Goal: Navigation & Orientation: Find specific page/section

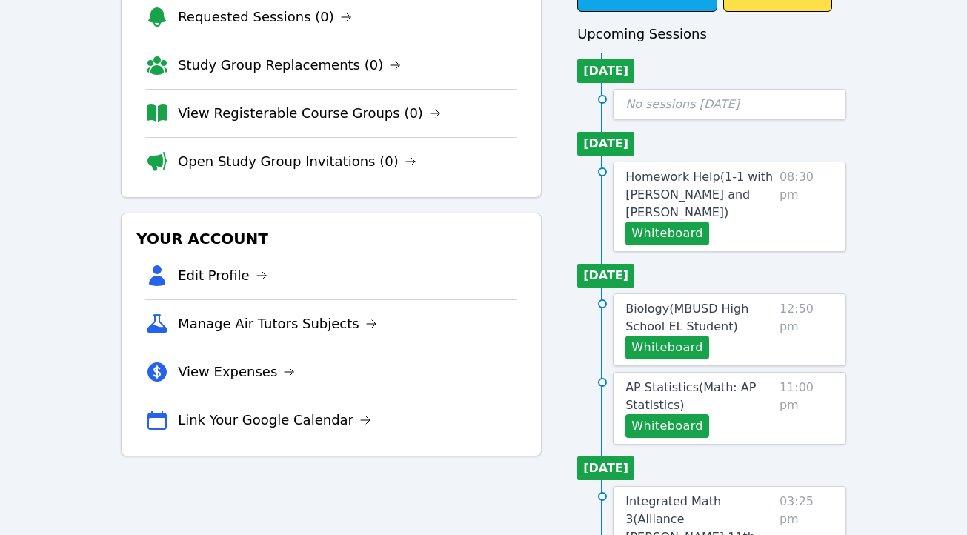
scroll to position [134, 0]
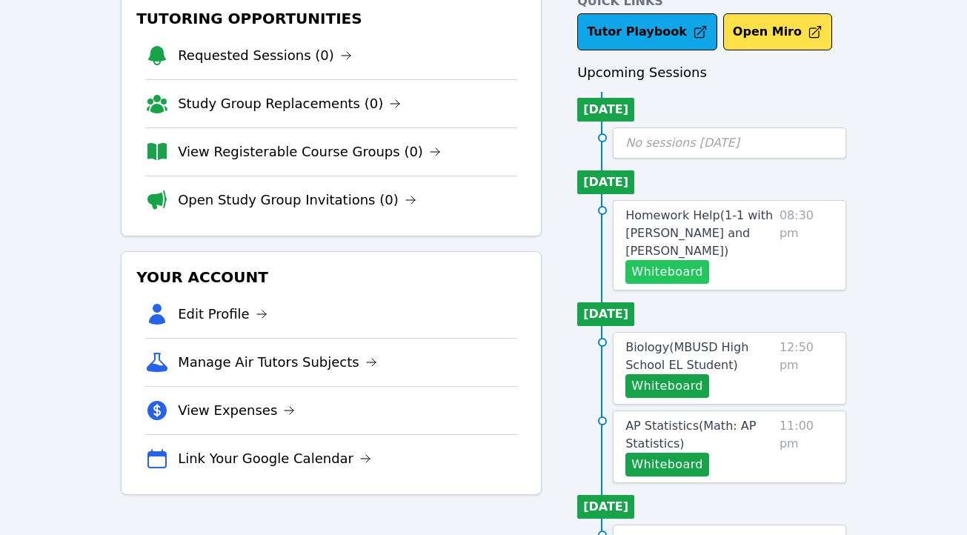
scroll to position [149, 0]
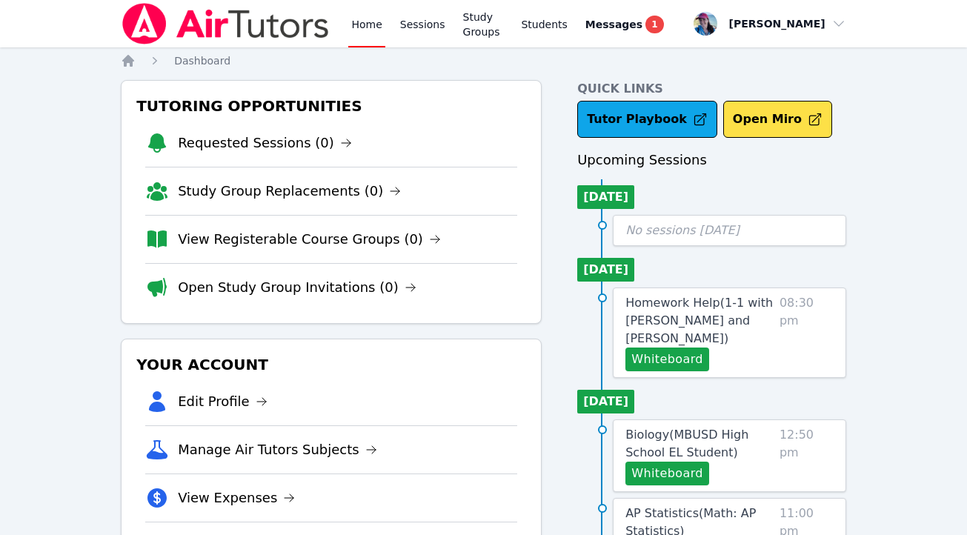
scroll to position [136, 0]
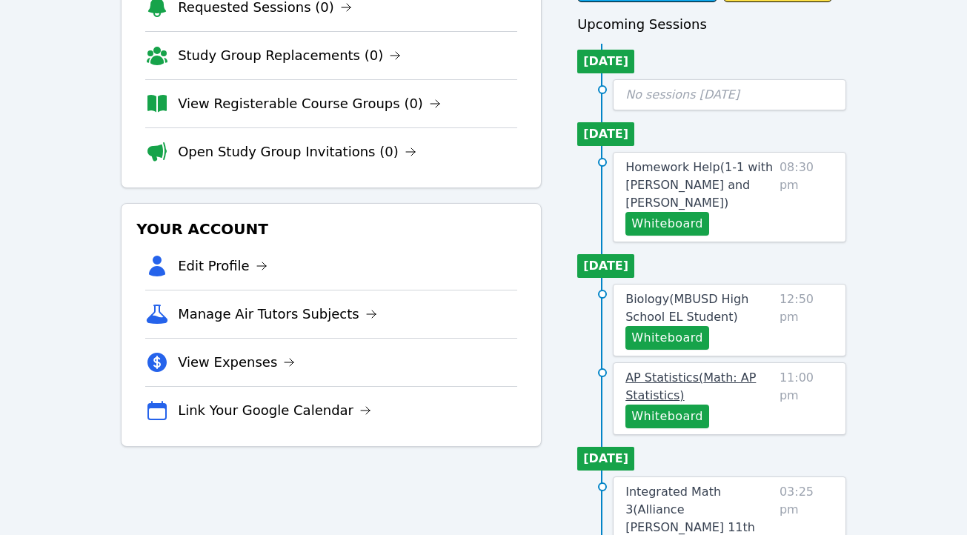
click at [662, 383] on span "AP Statistics ( Math: AP Statistics )" at bounding box center [691, 387] width 130 height 32
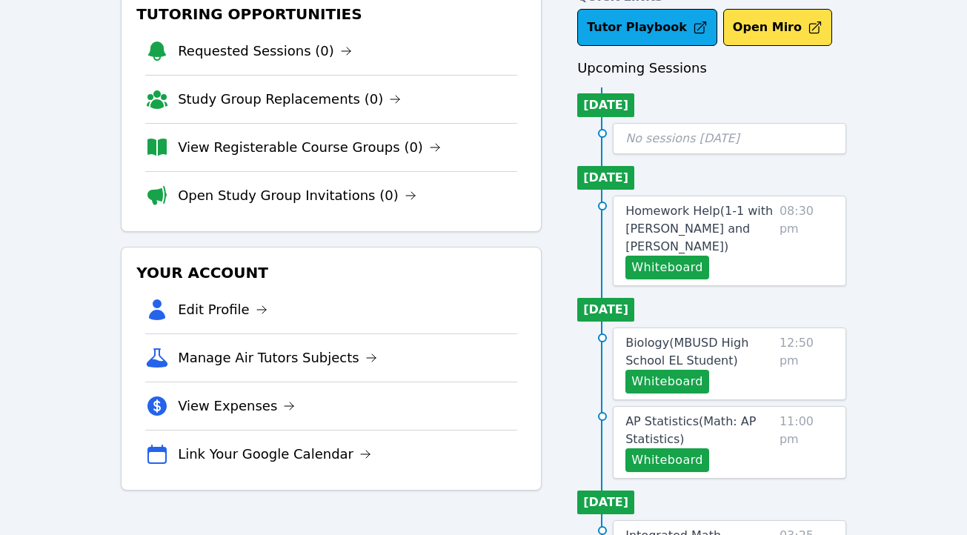
scroll to position [210, 0]
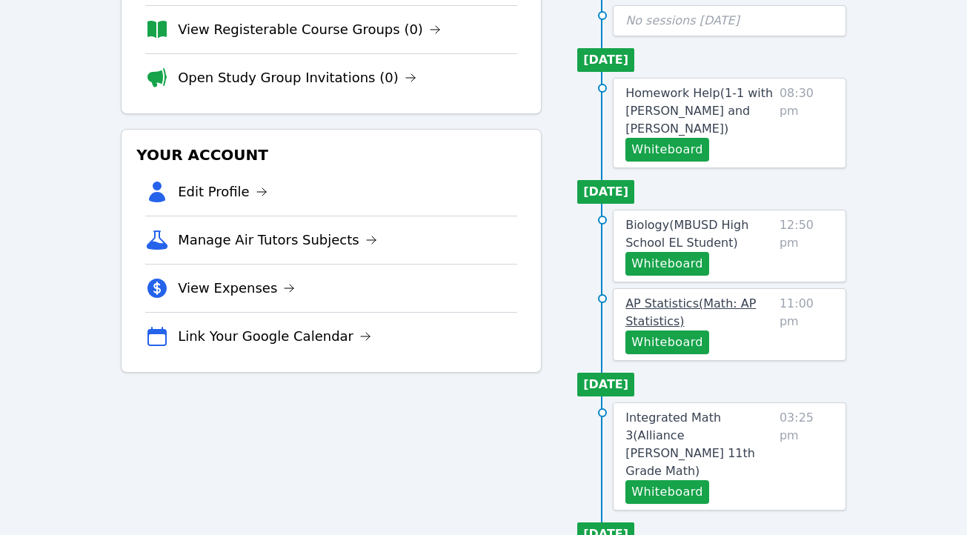
click at [661, 305] on span "AP Statistics ( Math: AP Statistics )" at bounding box center [691, 313] width 130 height 32
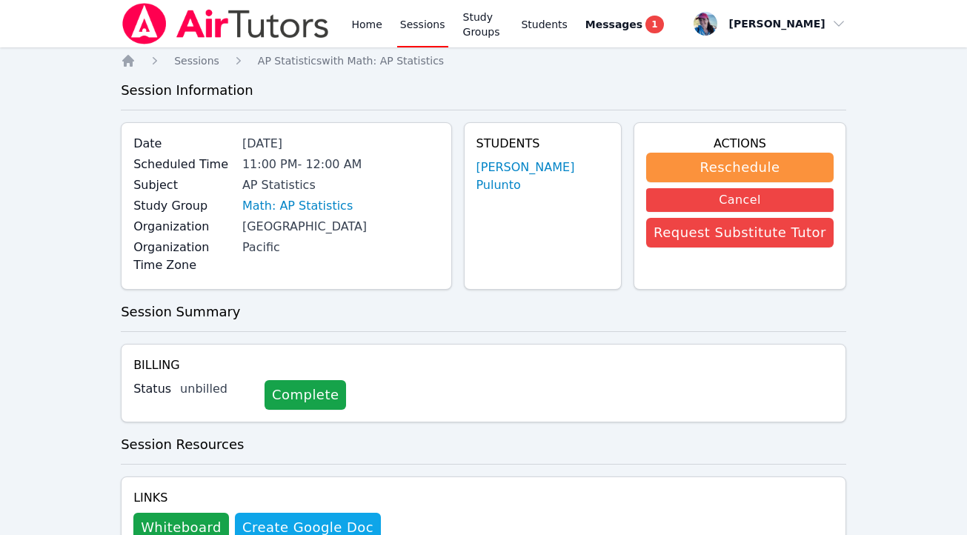
scroll to position [62, 0]
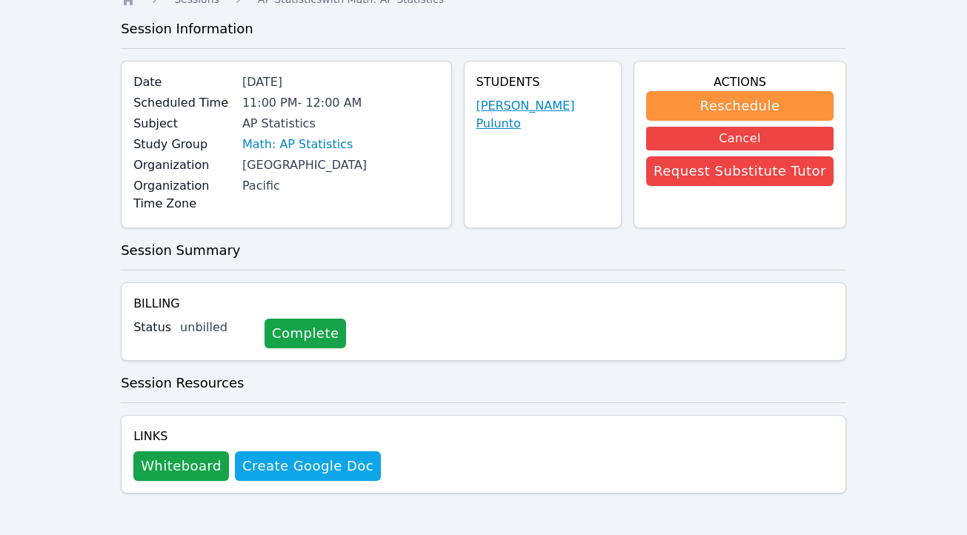
click at [552, 103] on link "Noris Pulunto" at bounding box center [543, 115] width 133 height 36
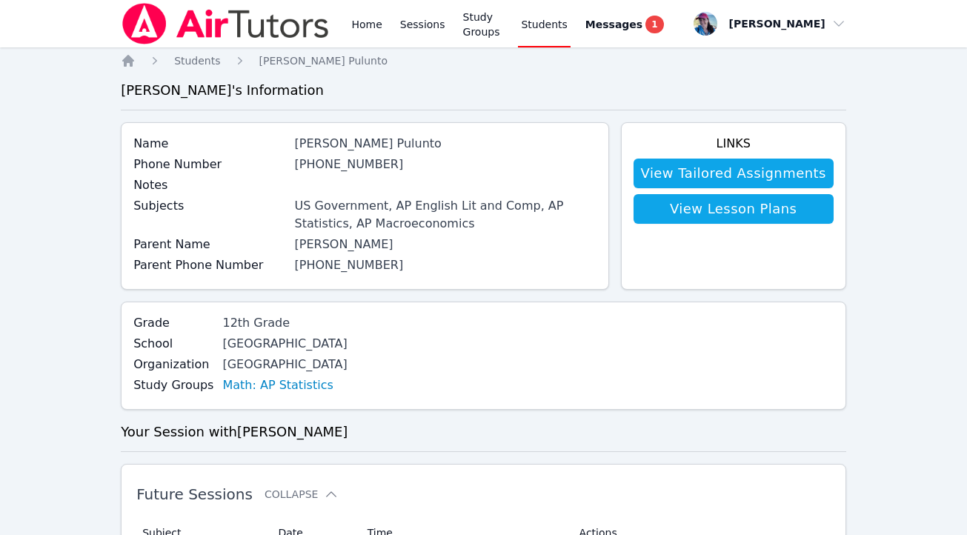
click at [348, 26] on div "Home Sessions Study Groups Students Messages 1" at bounding box center [394, 23] width 546 height 47
click at [357, 15] on link "Home" at bounding box center [366, 23] width 36 height 47
